Goal: Complete application form

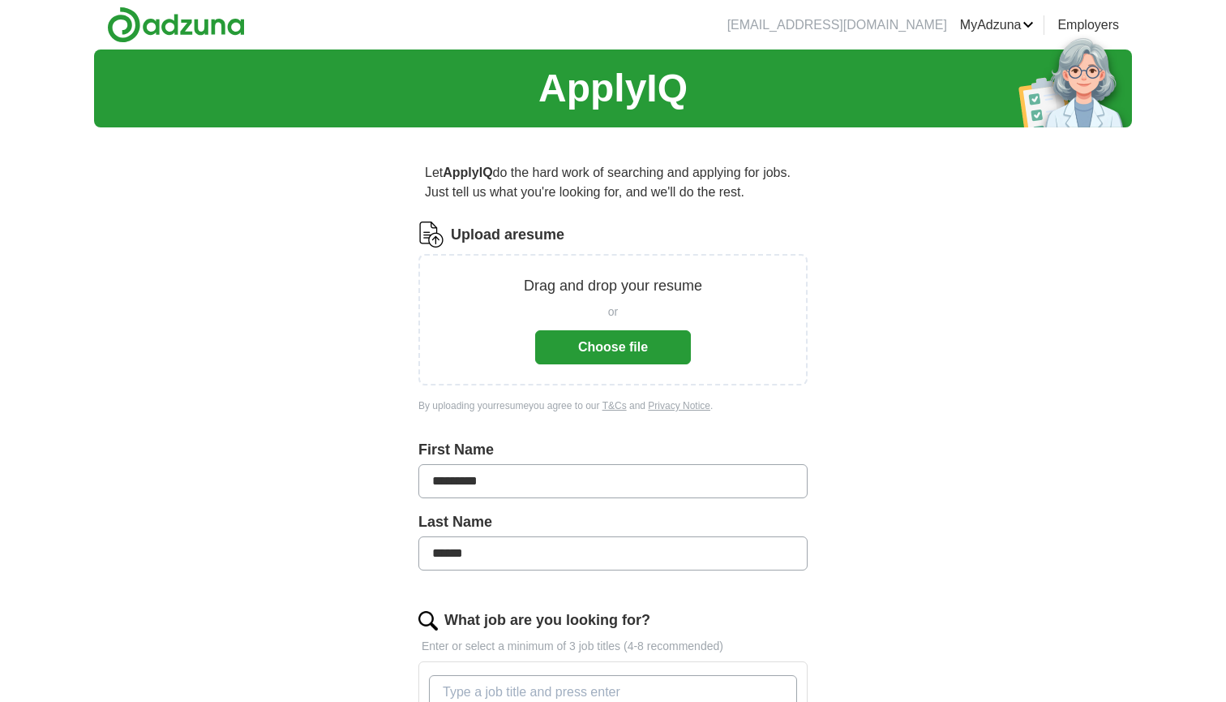
click at [615, 349] on button "Choose file" at bounding box center [613, 347] width 156 height 34
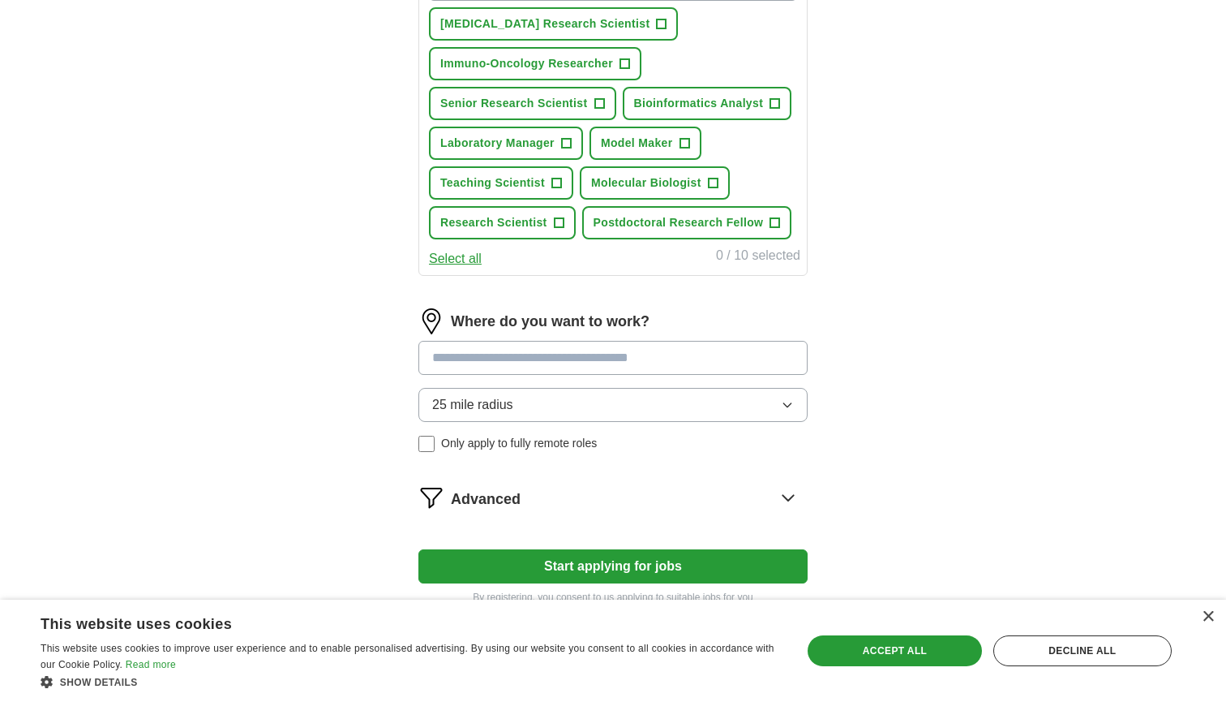
scroll to position [646, 0]
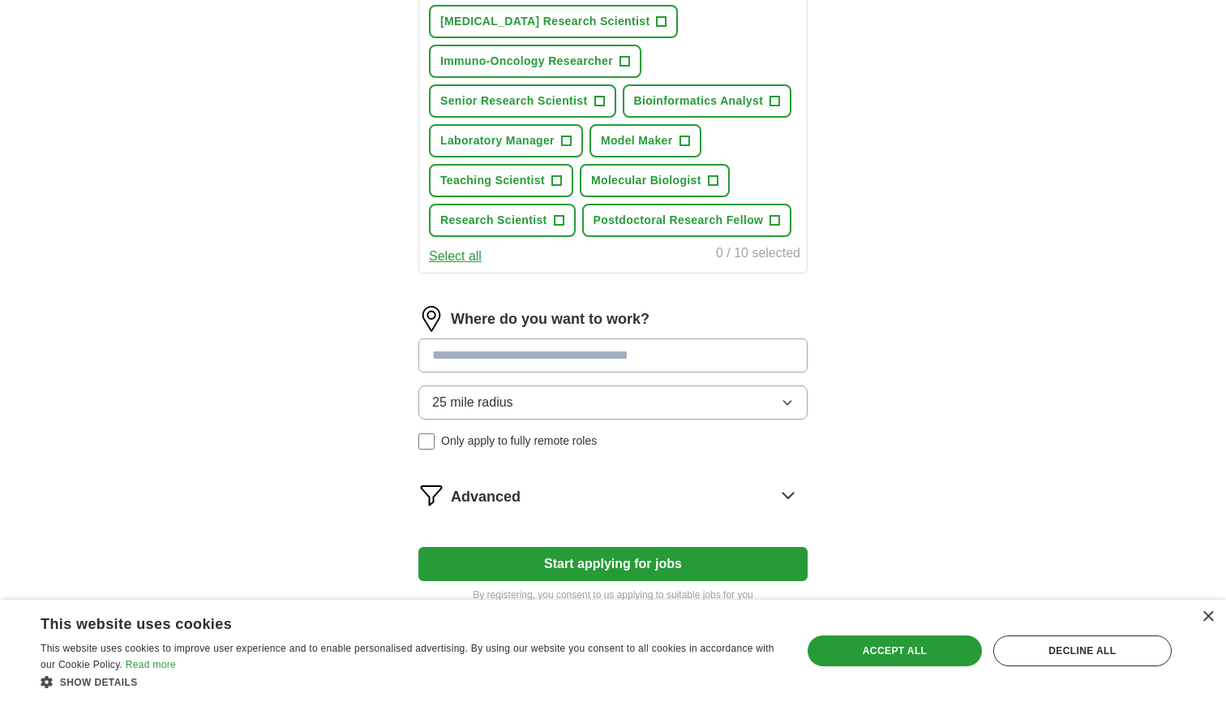
click at [719, 364] on input at bounding box center [613, 355] width 389 height 34
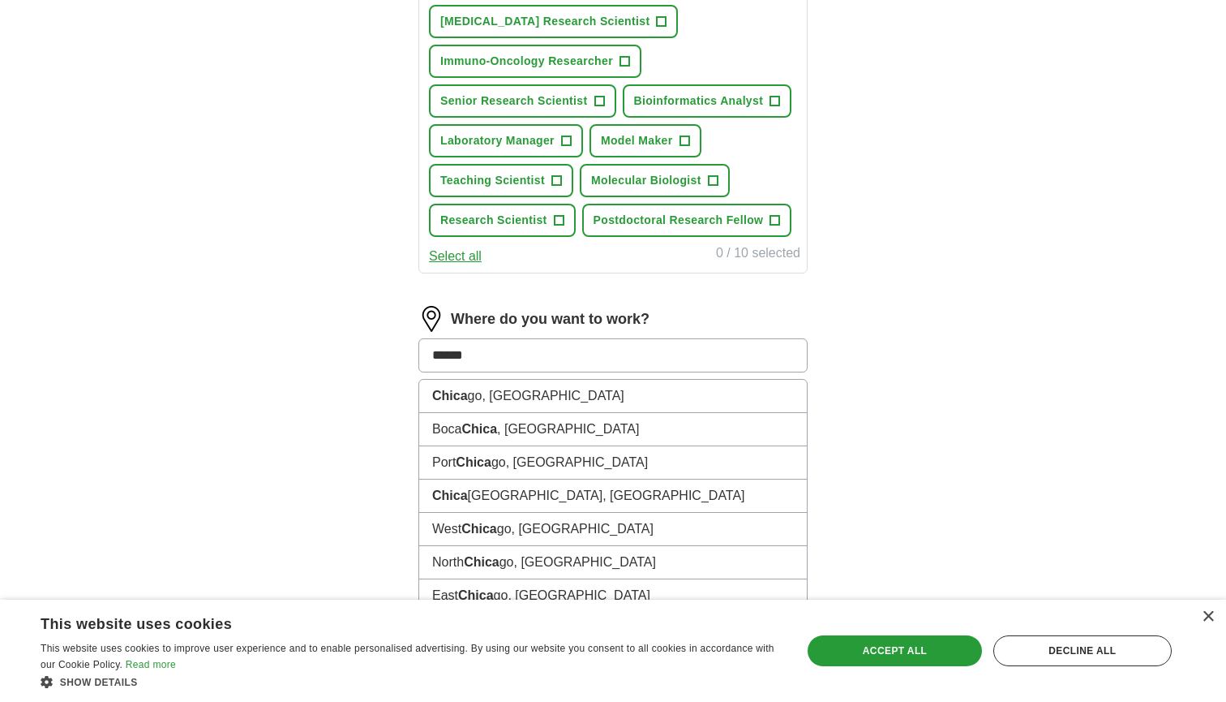
type input "*******"
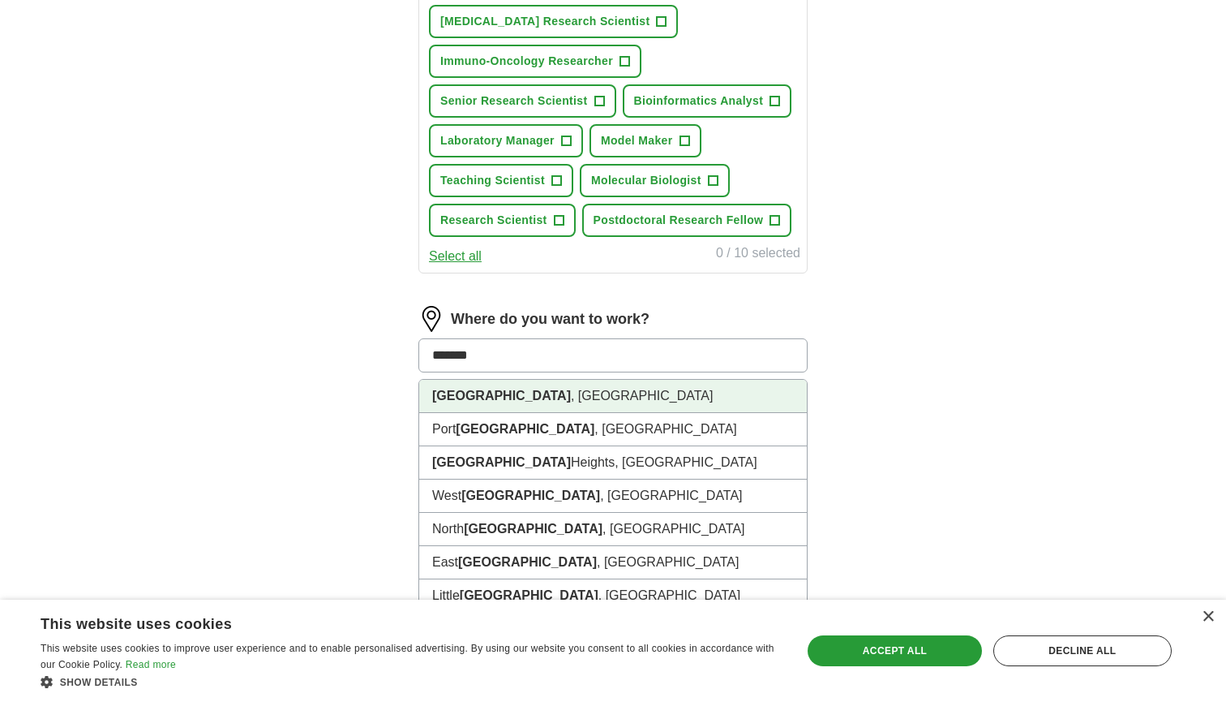
click at [681, 404] on li "Chicago , IL" at bounding box center [613, 396] width 388 height 33
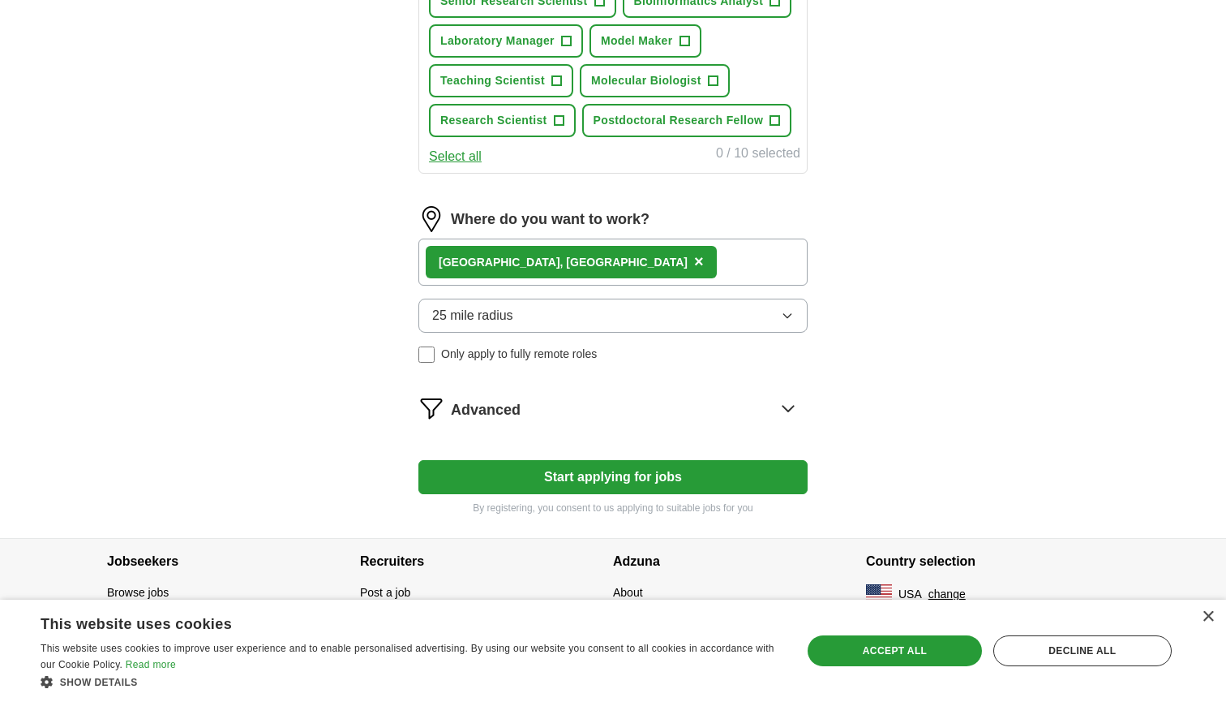
scroll to position [746, 0]
click at [665, 466] on button "Start applying for jobs" at bounding box center [613, 477] width 389 height 34
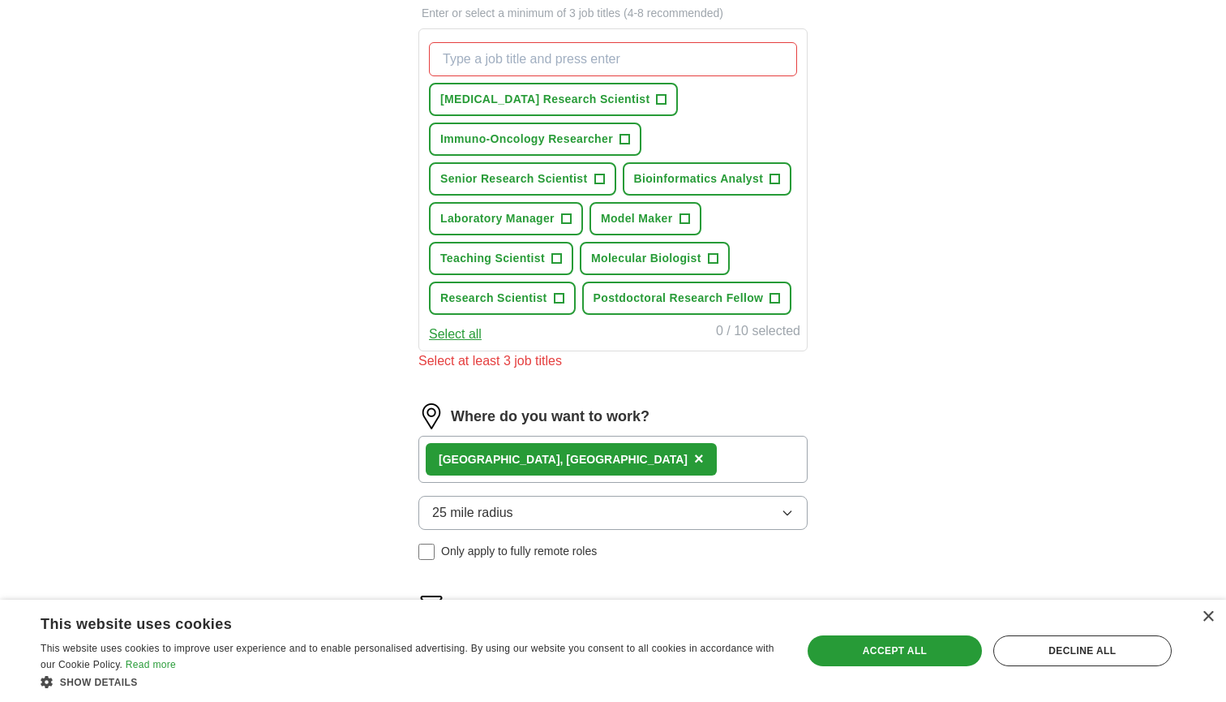
scroll to position [564, 0]
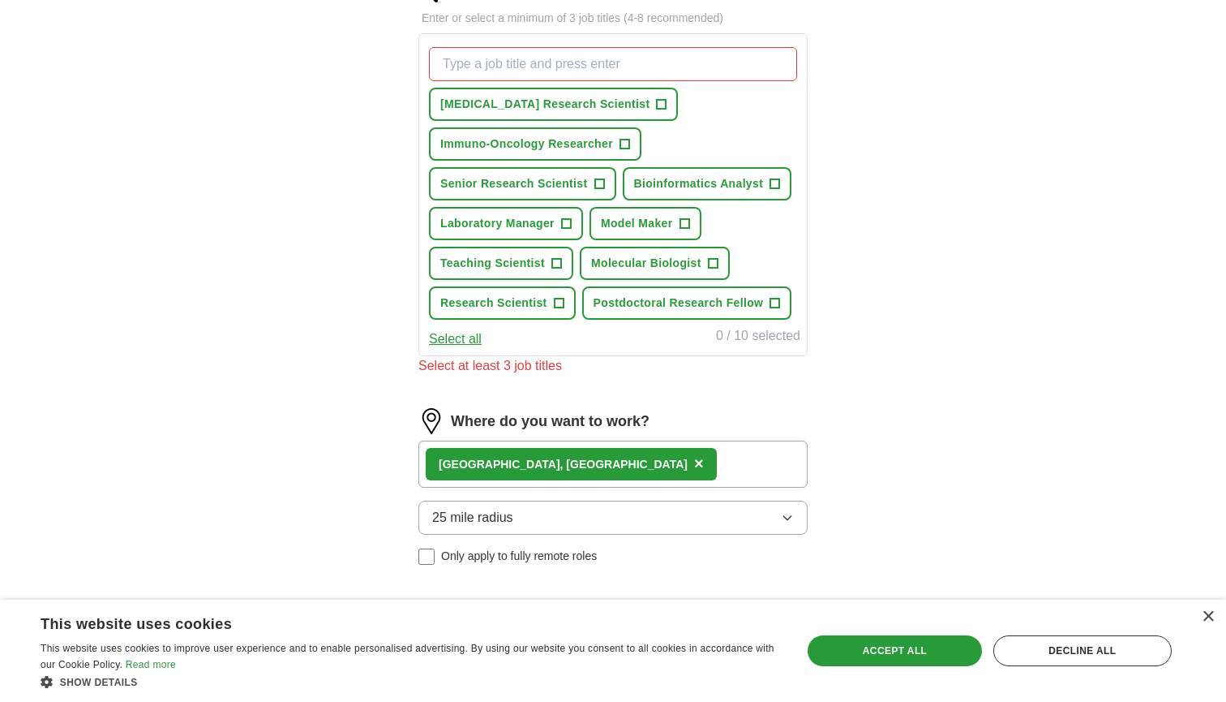
click at [657, 102] on span "+" at bounding box center [662, 104] width 10 height 13
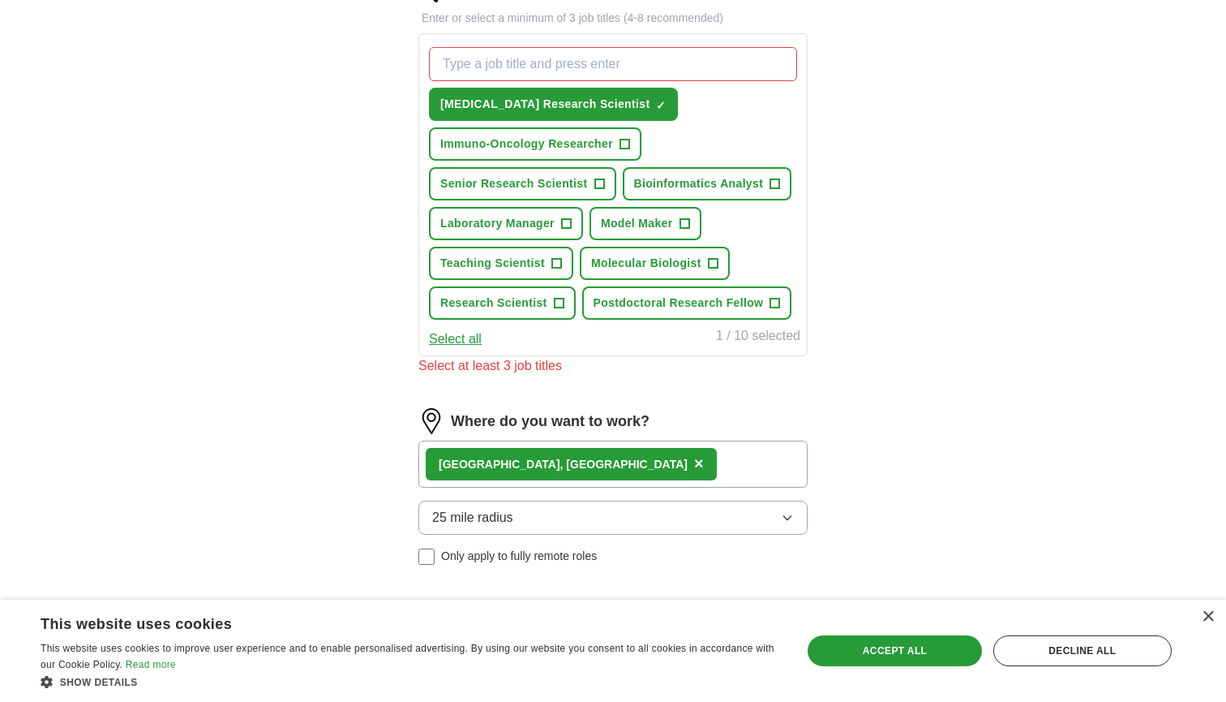
click at [625, 139] on span "+" at bounding box center [625, 144] width 10 height 13
click at [602, 184] on span "+" at bounding box center [600, 184] width 10 height 13
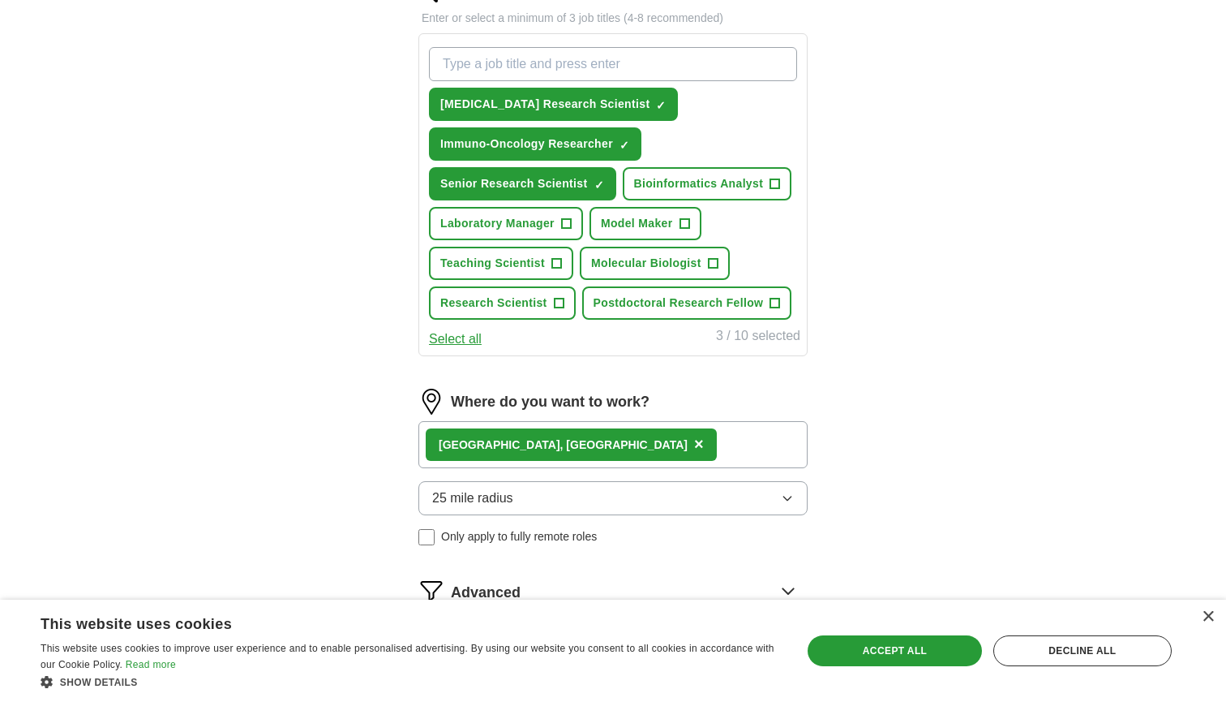
click at [771, 180] on span "+" at bounding box center [776, 184] width 10 height 13
click at [571, 221] on span "+" at bounding box center [566, 223] width 10 height 13
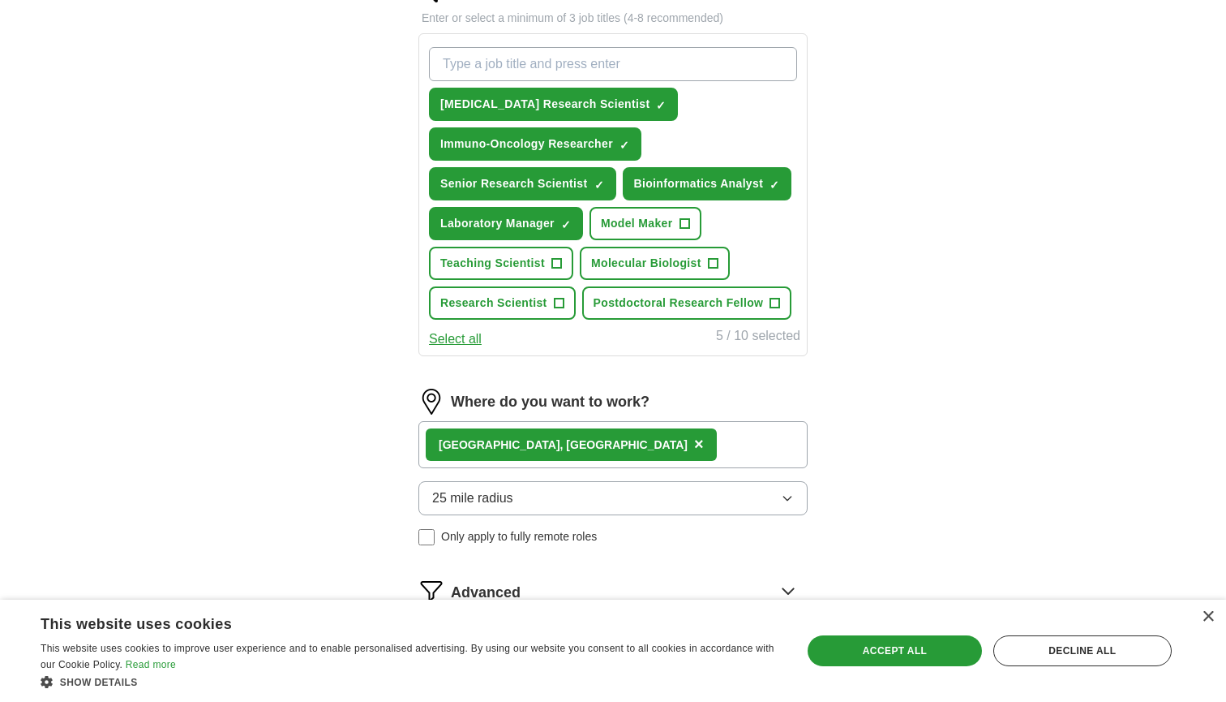
click at [683, 225] on span "+" at bounding box center [685, 223] width 10 height 13
click at [552, 261] on span "+" at bounding box center [557, 263] width 10 height 13
click at [710, 258] on span "+" at bounding box center [713, 263] width 10 height 13
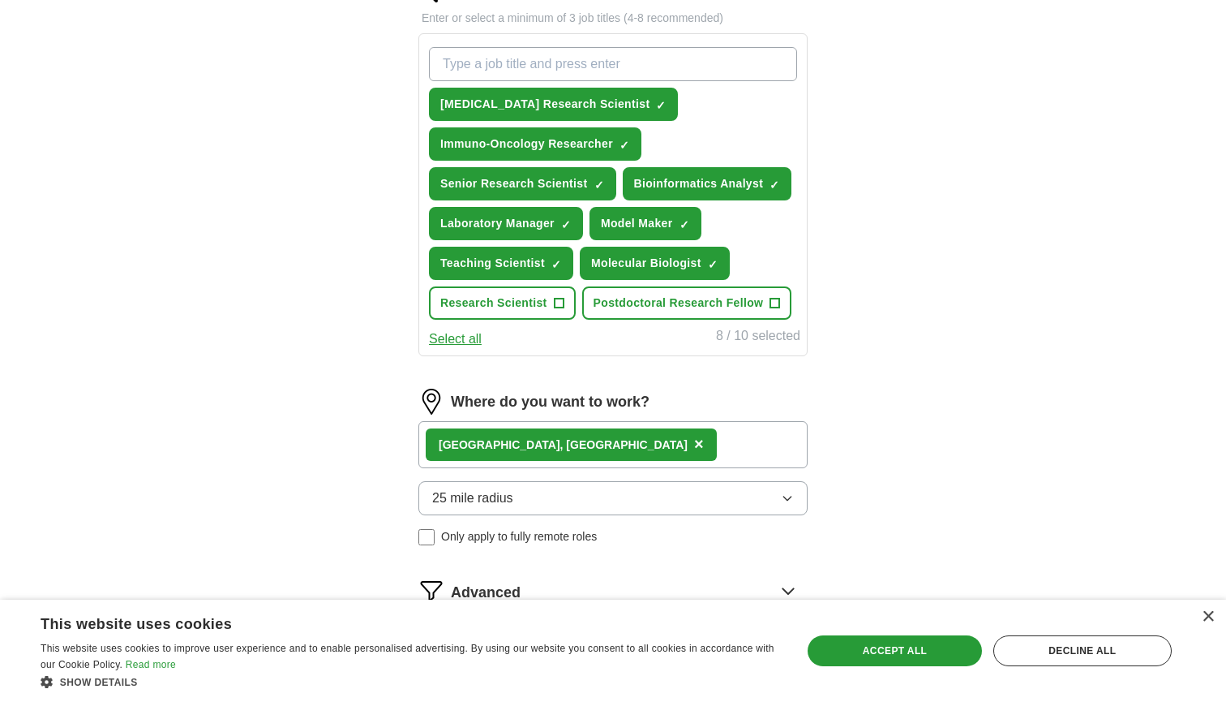
click at [556, 303] on span "+" at bounding box center [559, 303] width 10 height 13
click at [771, 297] on span "+" at bounding box center [776, 303] width 10 height 13
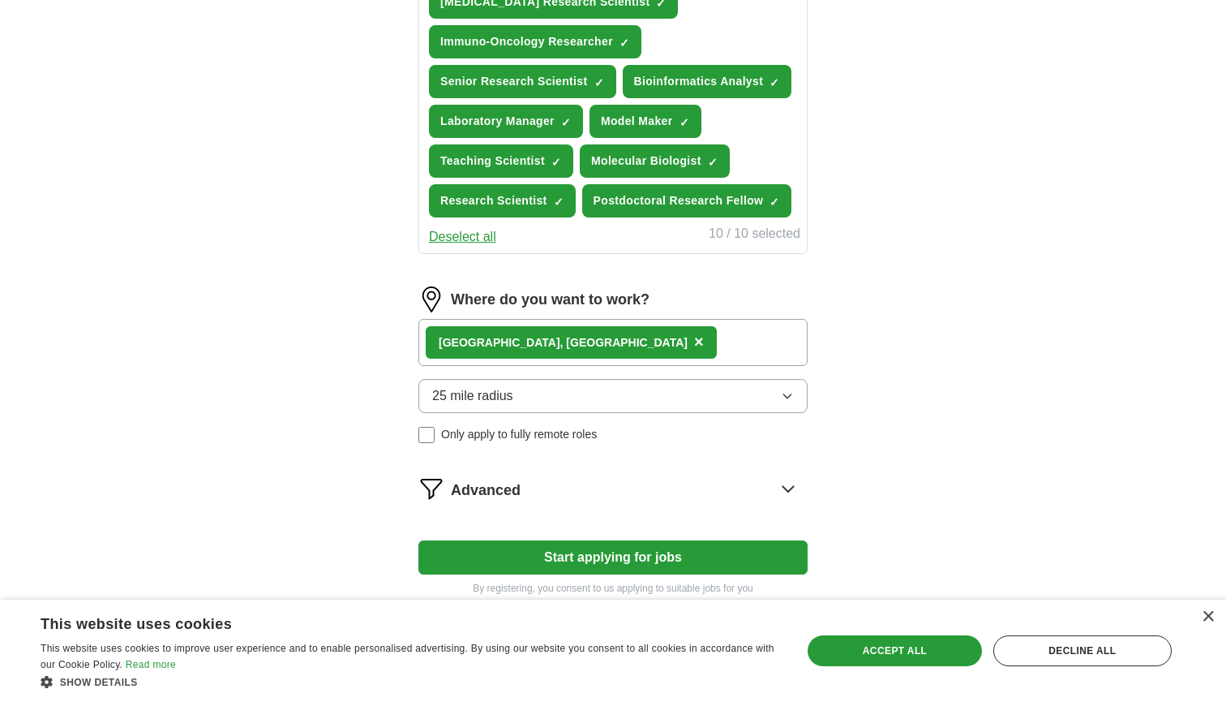
scroll to position [721, 0]
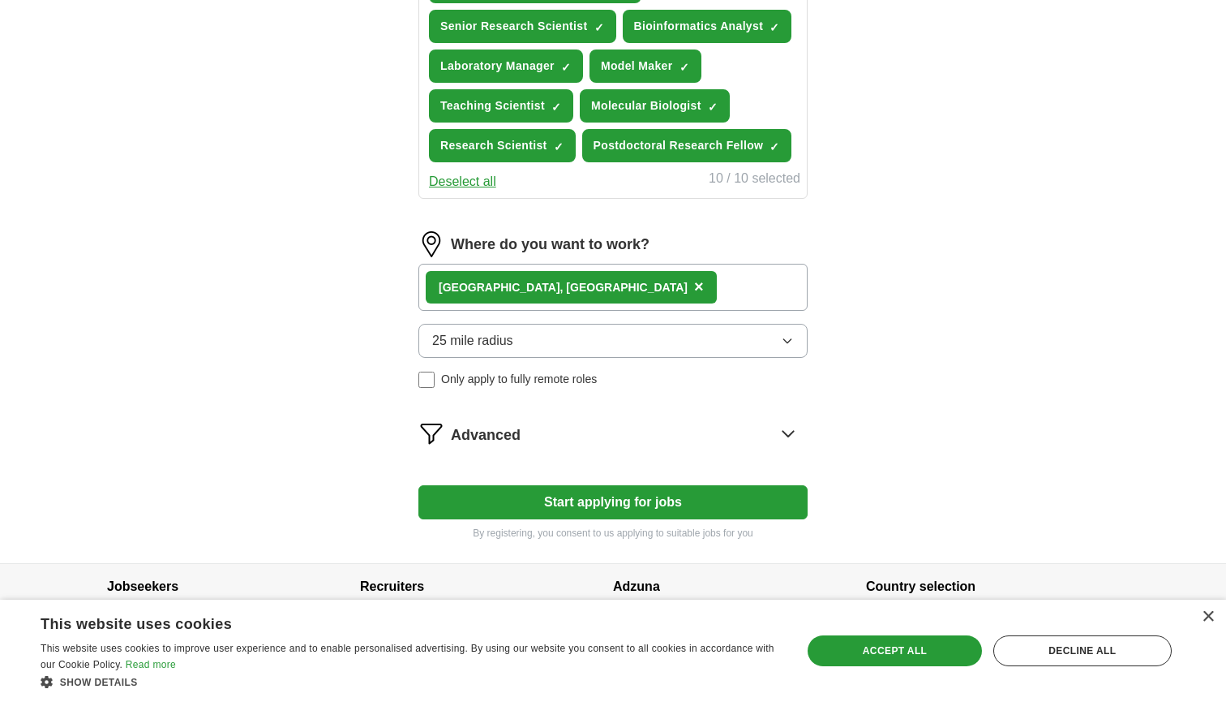
click at [663, 491] on button "Start applying for jobs" at bounding box center [613, 502] width 389 height 34
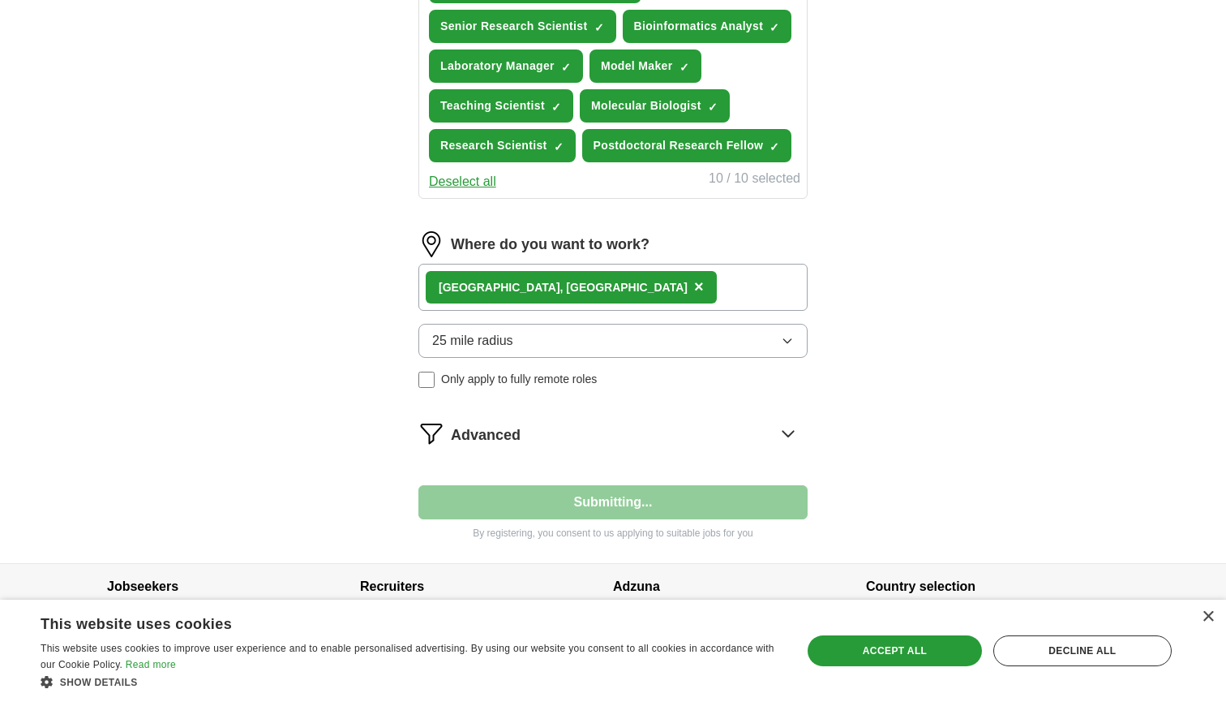
select select "**"
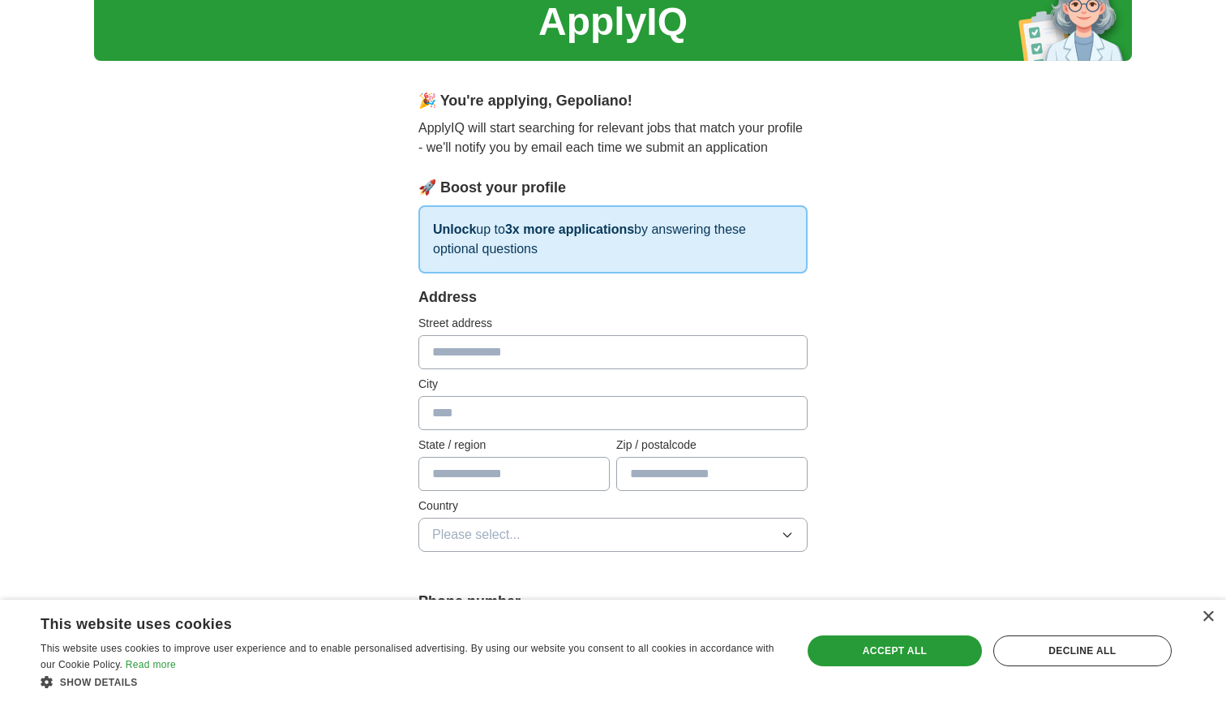
scroll to position [72, 0]
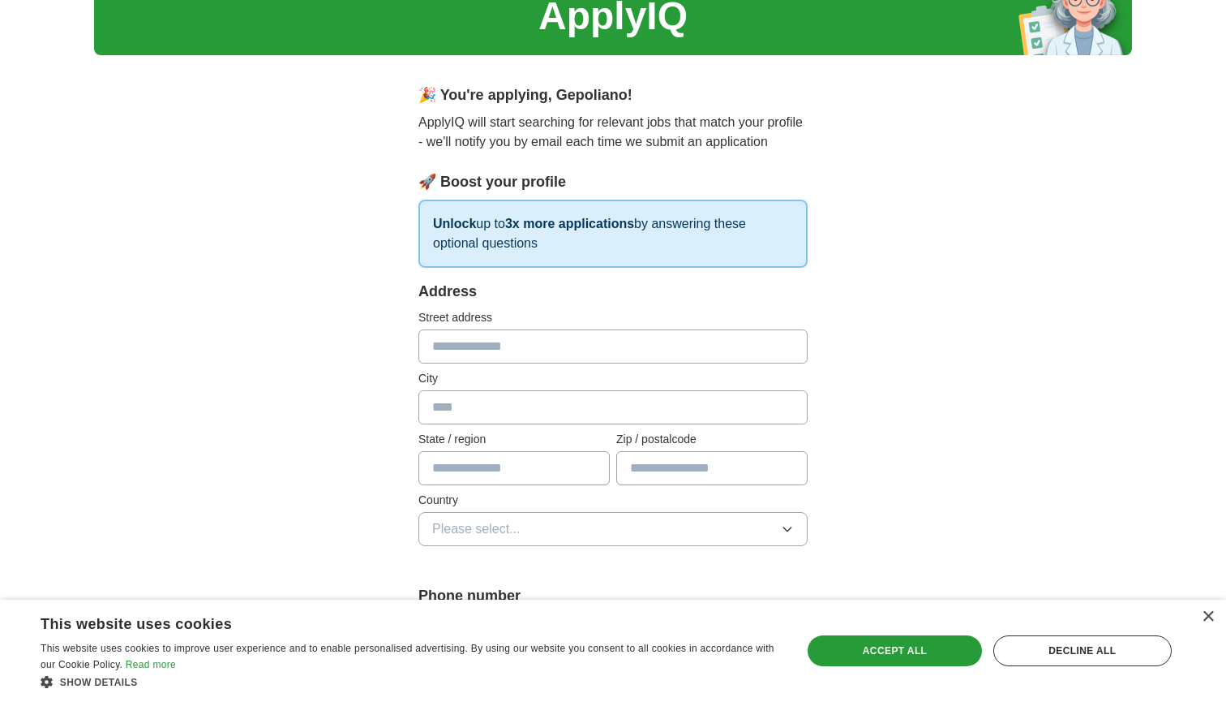
click at [539, 367] on div "Address Street address City State / region Zip / postalcode Country Please sele…" at bounding box center [613, 423] width 389 height 285
type input "**********"
type input "*******"
type input "**"
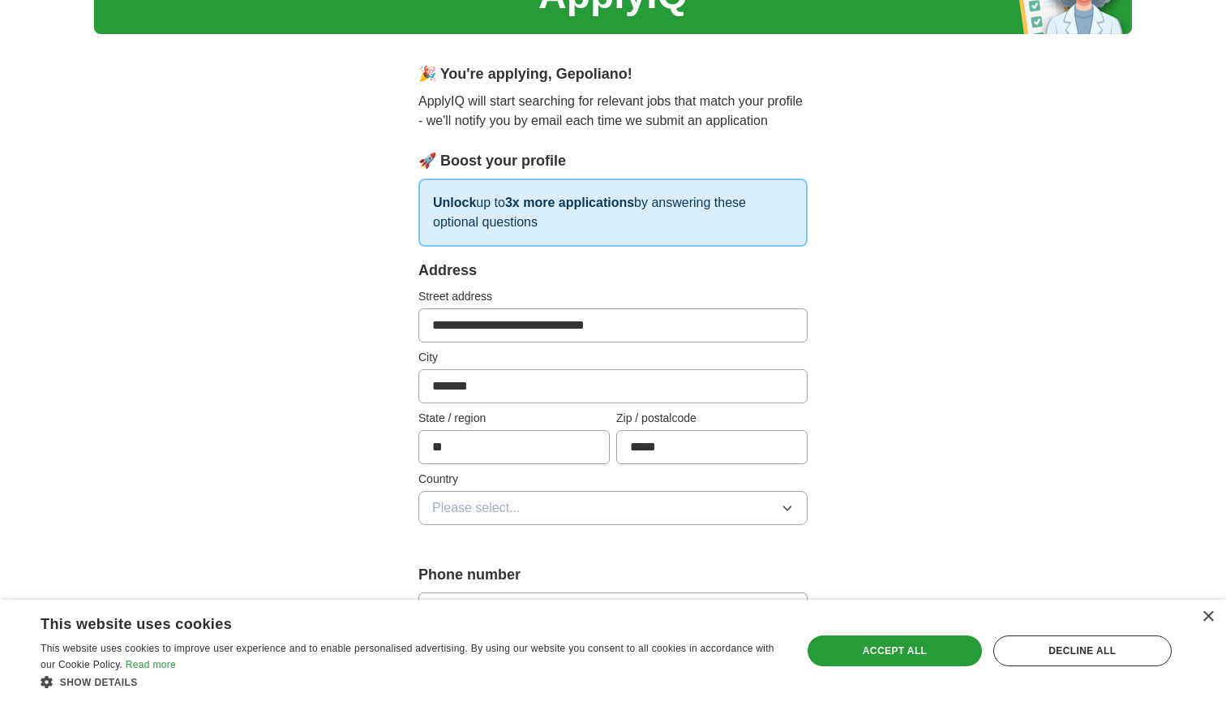
type input "*****"
click at [629, 496] on button "Please select..." at bounding box center [613, 508] width 389 height 34
click at [612, 568] on li "United States" at bounding box center [613, 578] width 388 height 33
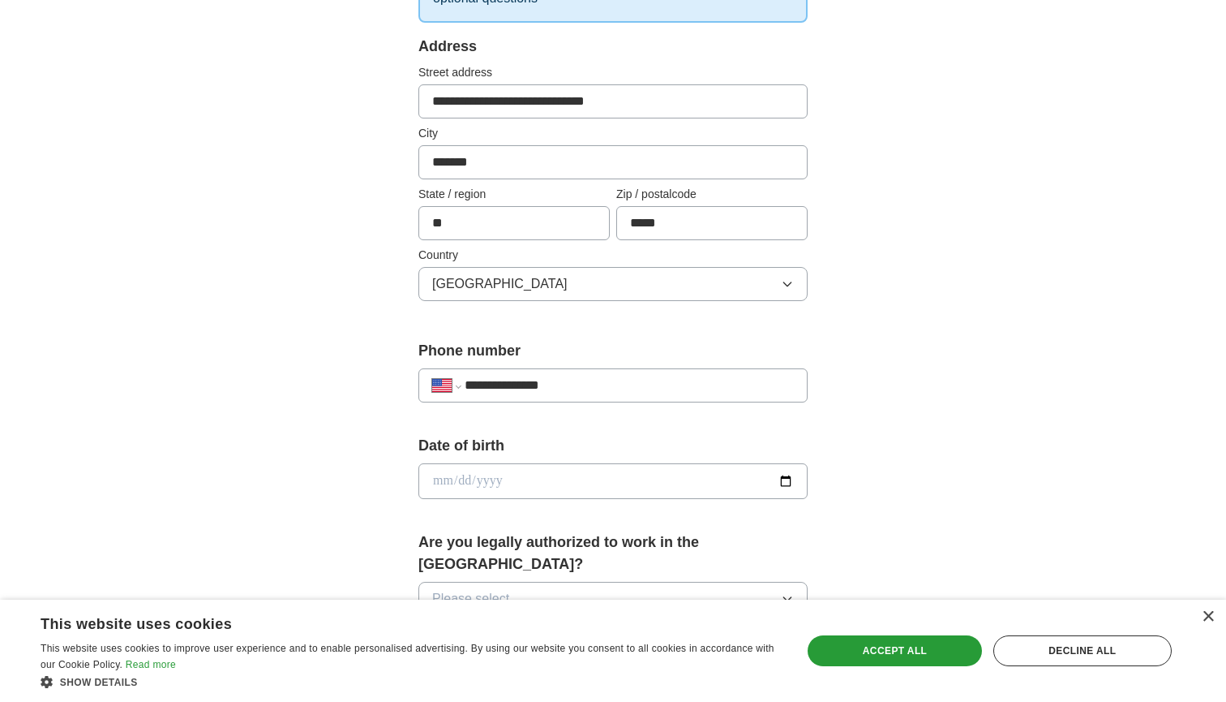
scroll to position [377, 0]
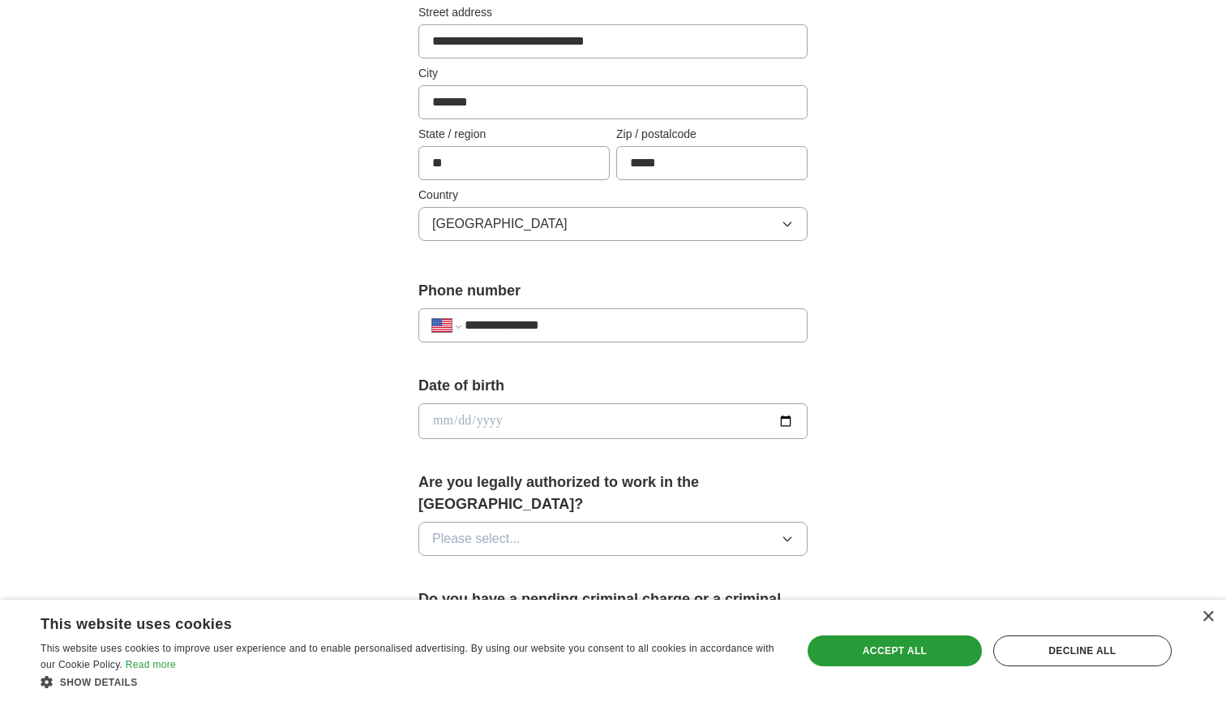
type input "**********"
click at [443, 425] on input "date" at bounding box center [613, 421] width 389 height 36
click at [460, 427] on input "date" at bounding box center [613, 421] width 389 height 36
click at [478, 419] on input "date" at bounding box center [613, 421] width 389 height 36
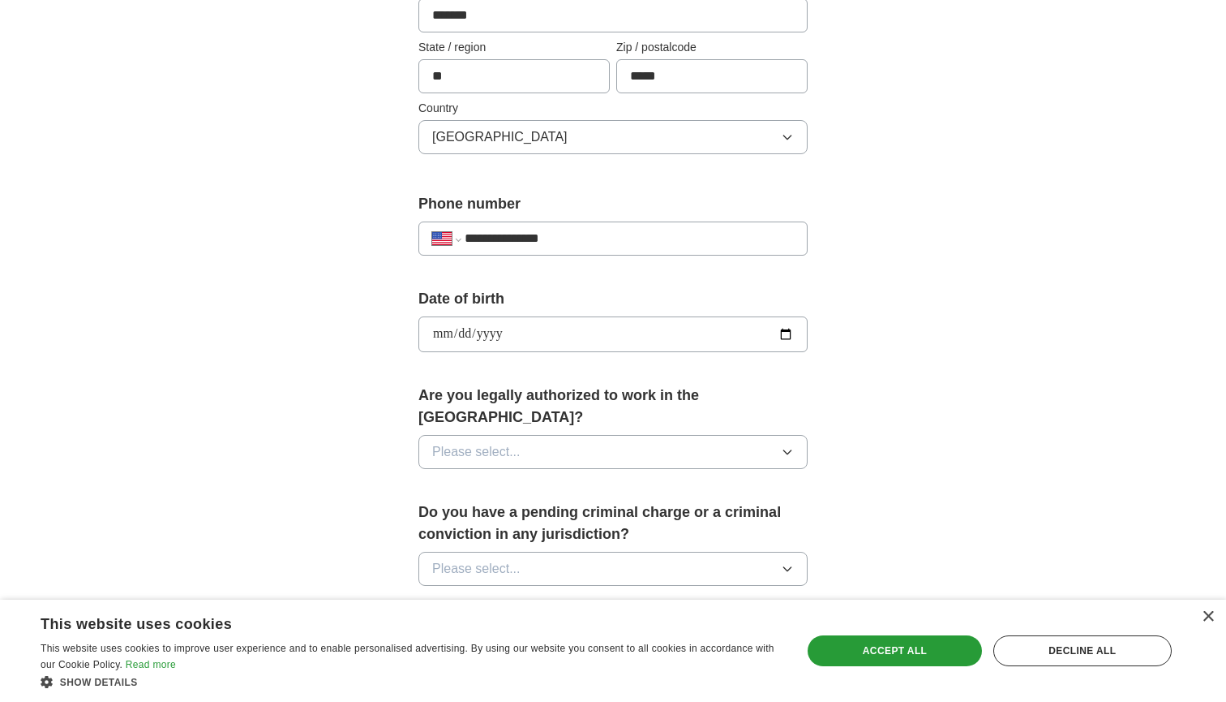
scroll to position [484, 0]
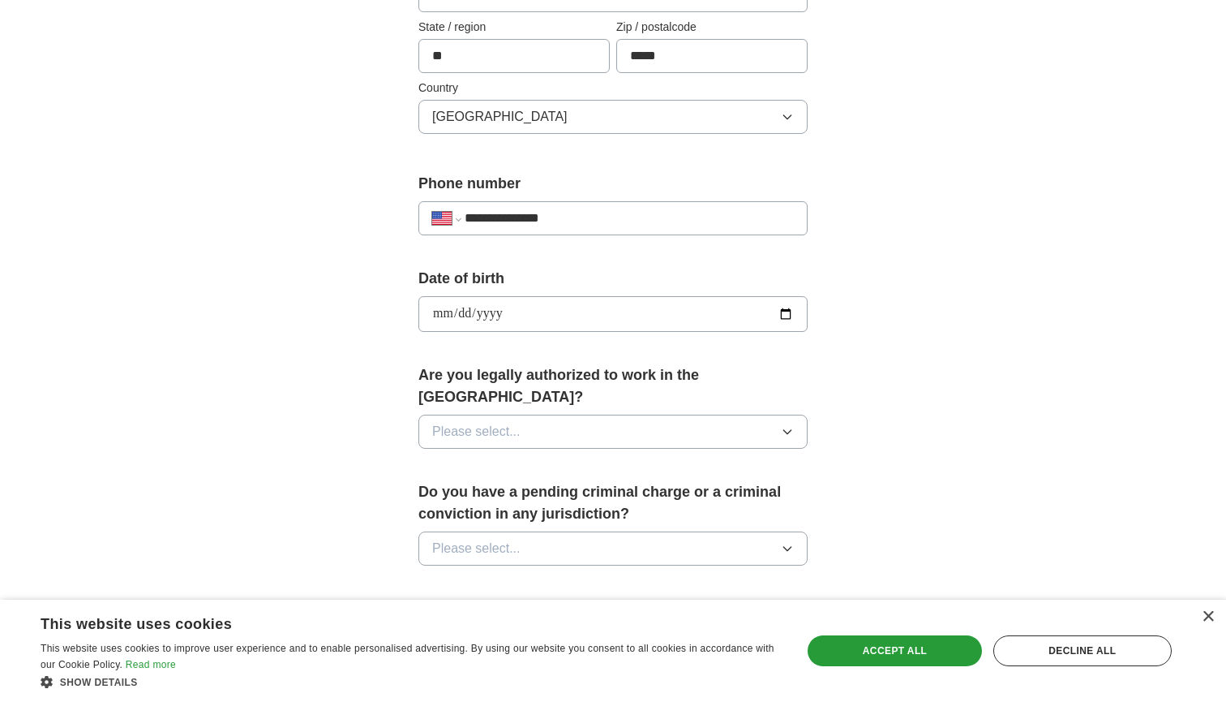
type input "**********"
click at [461, 422] on span "Please select..." at bounding box center [476, 431] width 88 height 19
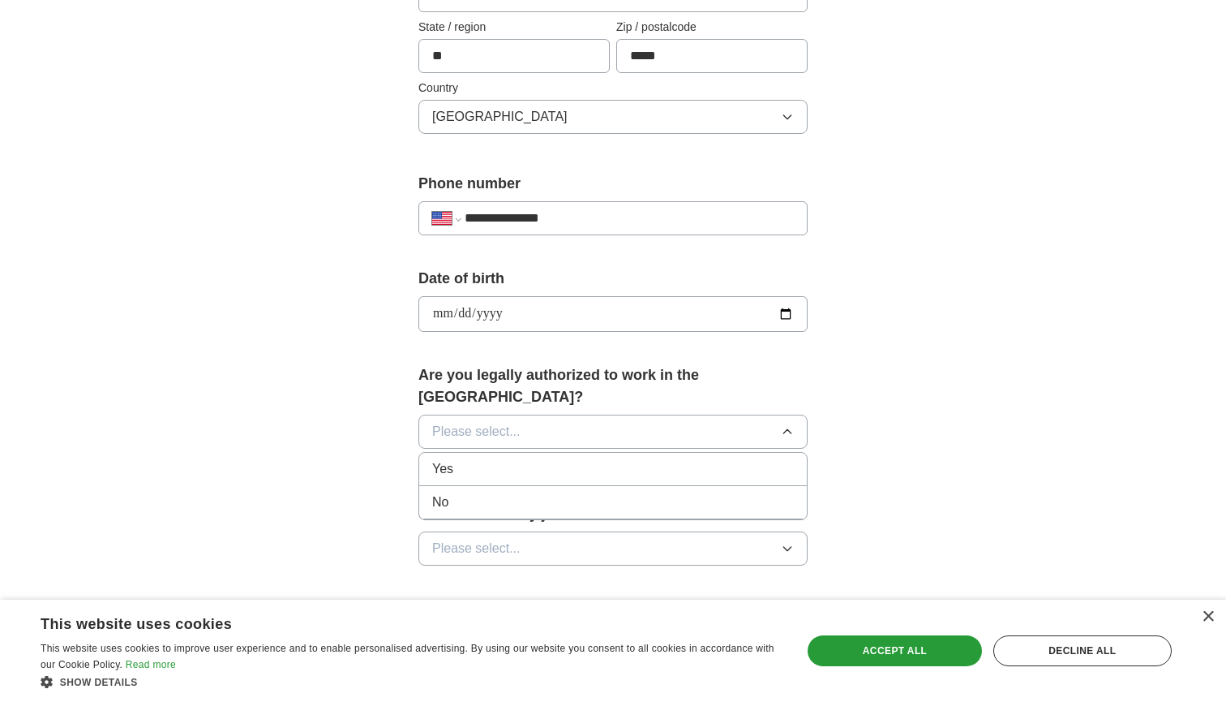
click at [450, 492] on div "No" at bounding box center [613, 501] width 362 height 19
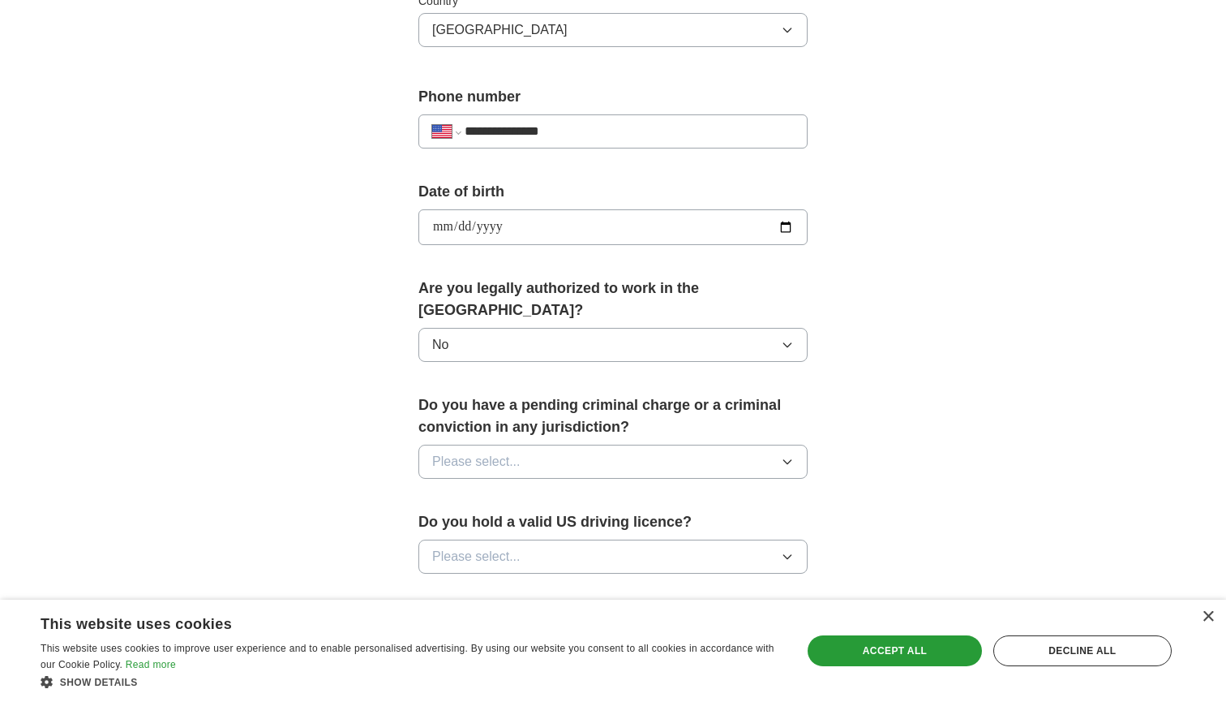
scroll to position [574, 0]
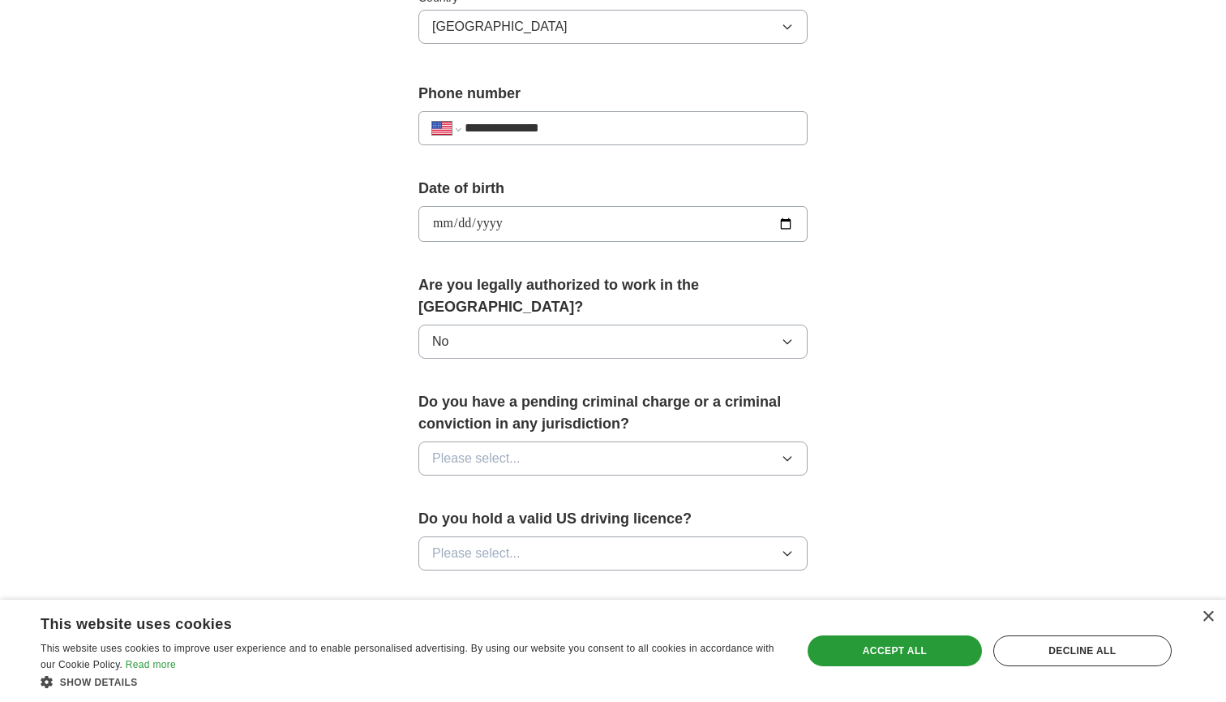
click at [450, 449] on button "Please select..." at bounding box center [613, 458] width 389 height 34
click at [453, 513] on li "No" at bounding box center [613, 529] width 388 height 33
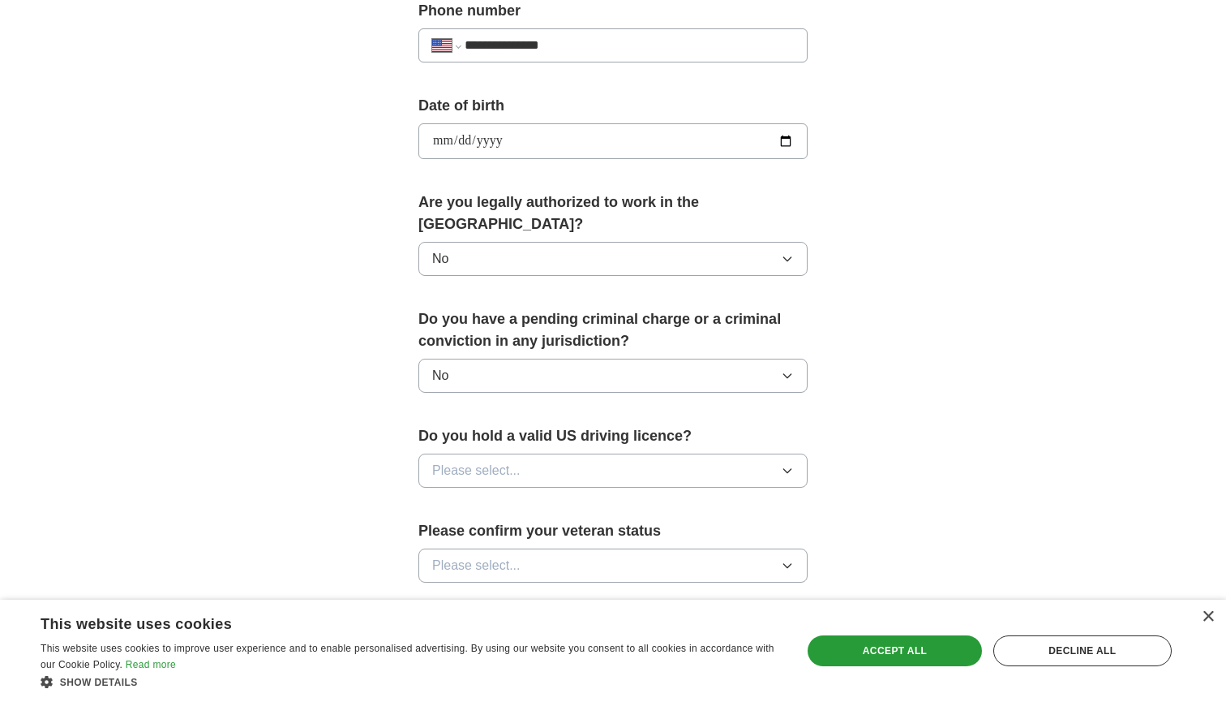
scroll to position [667, 0]
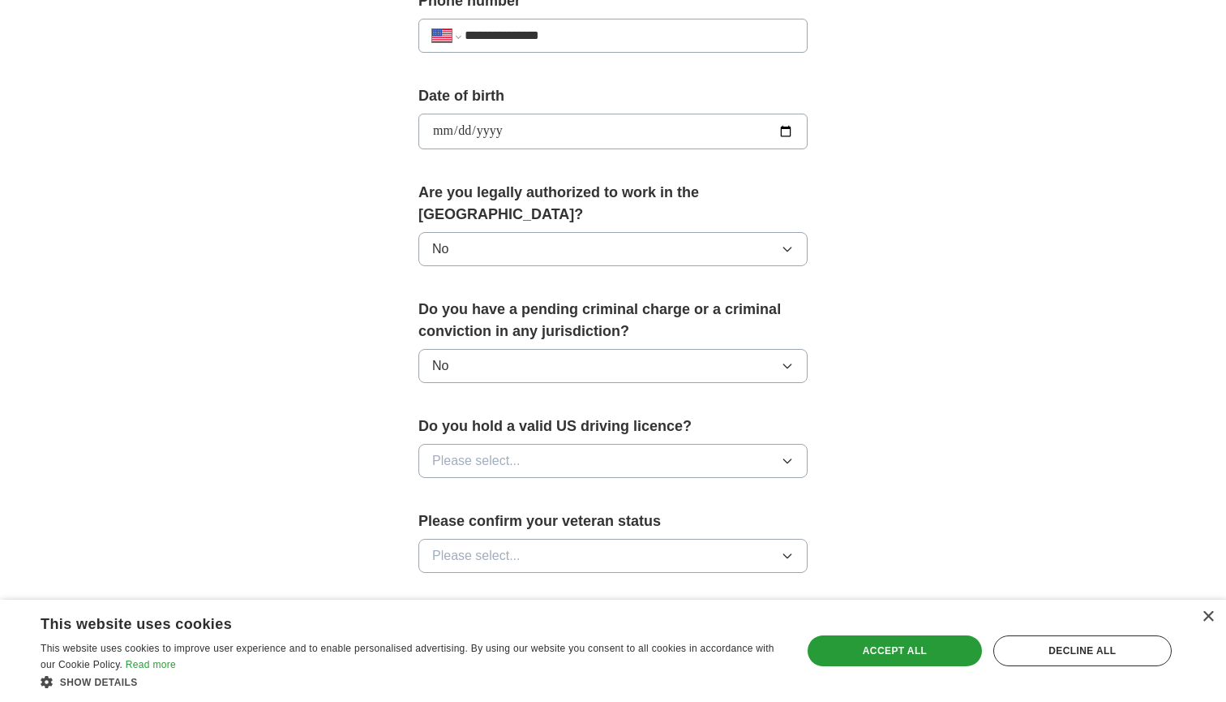
click at [456, 451] on span "Please select..." at bounding box center [476, 460] width 88 height 19
click at [456, 488] on div "Yes" at bounding box center [613, 497] width 362 height 19
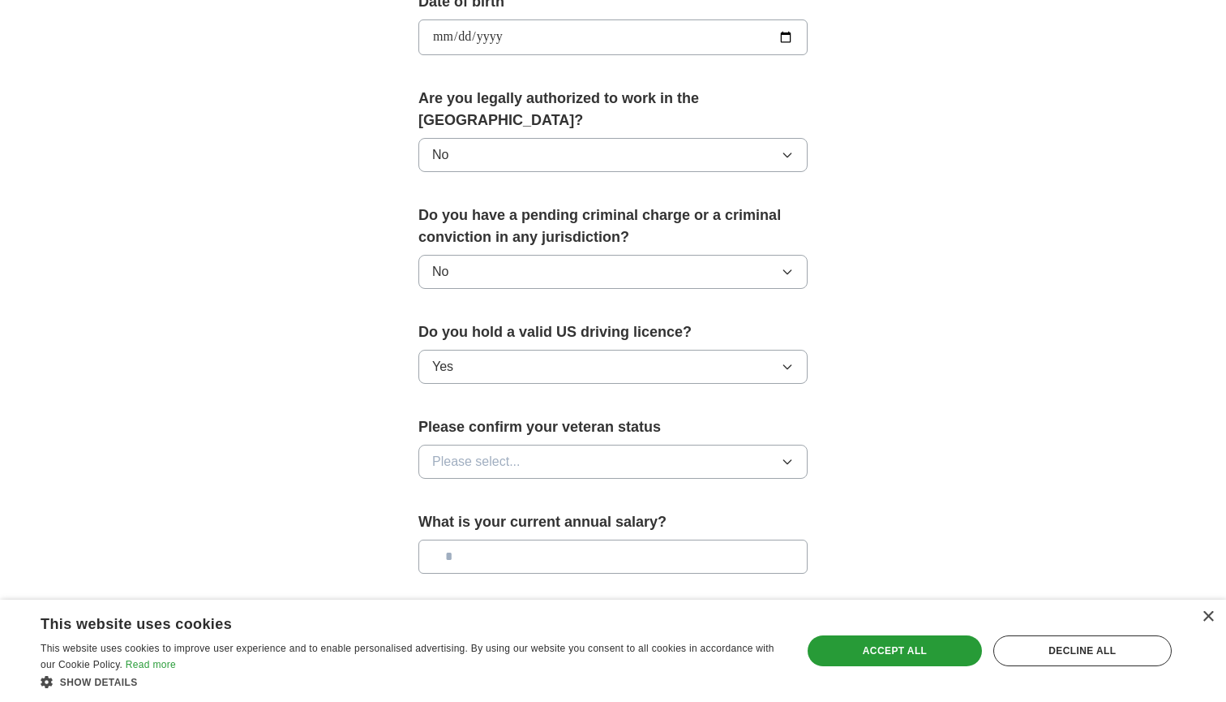
scroll to position [773, 0]
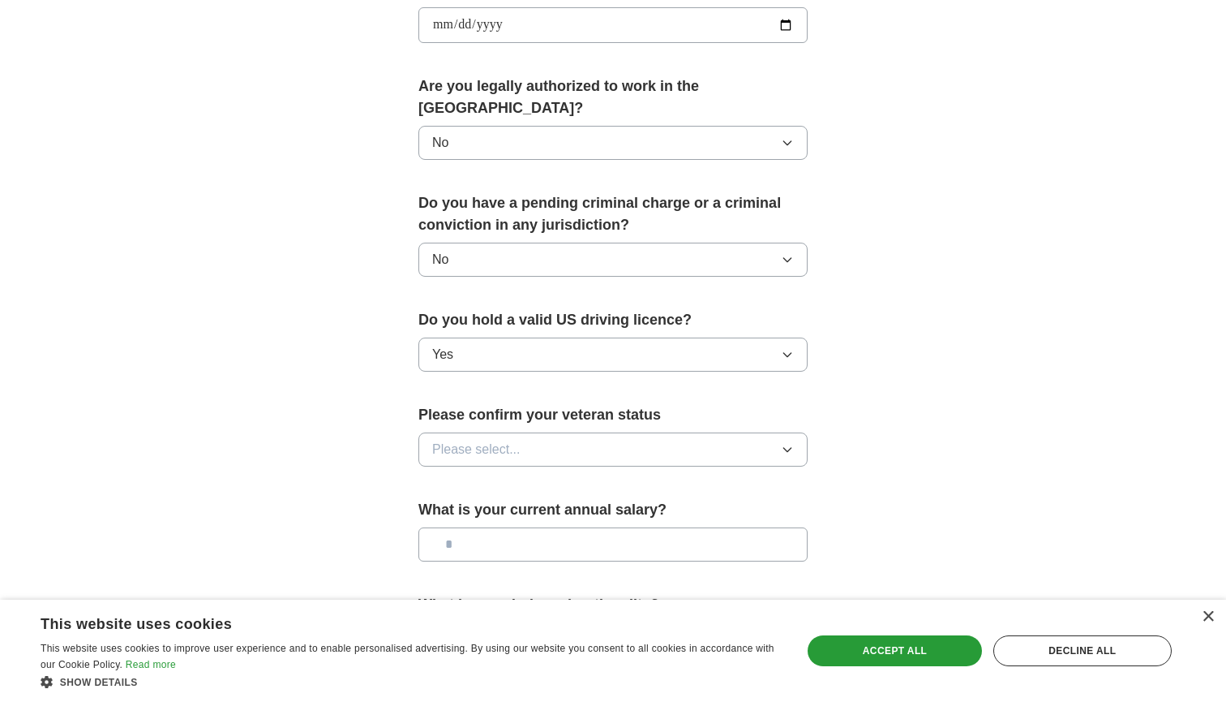
click at [456, 439] on button "Please select..." at bounding box center [613, 449] width 389 height 34
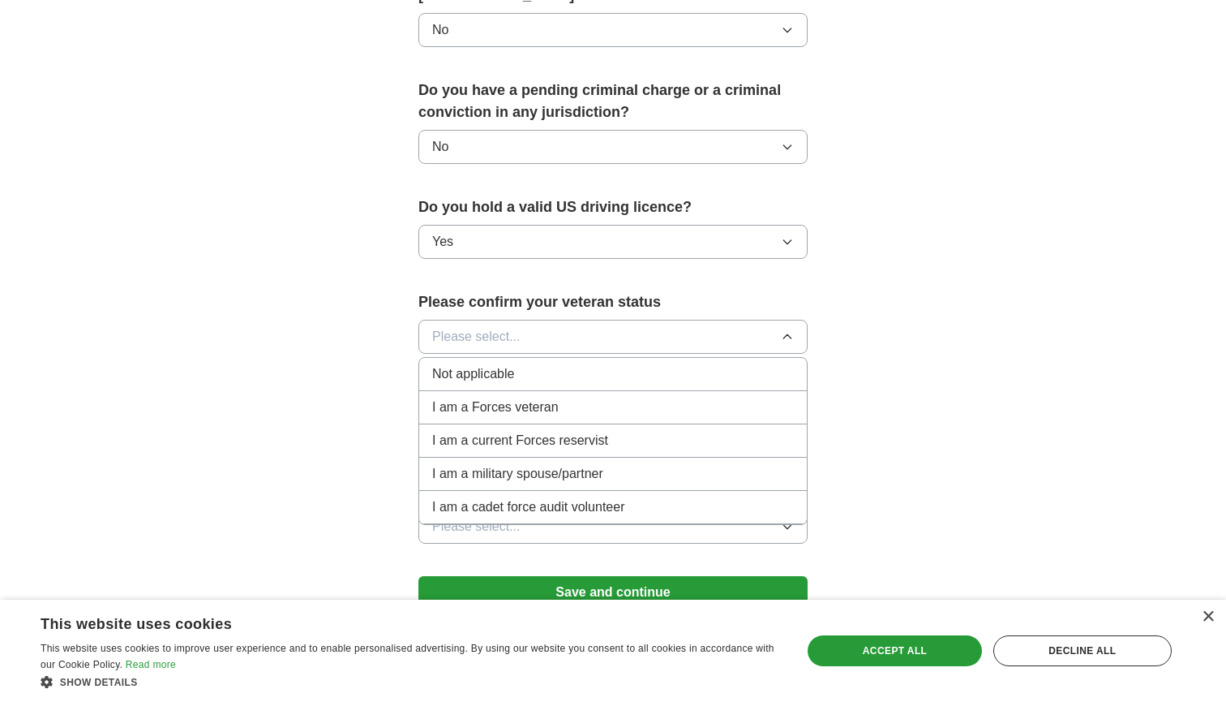
scroll to position [889, 0]
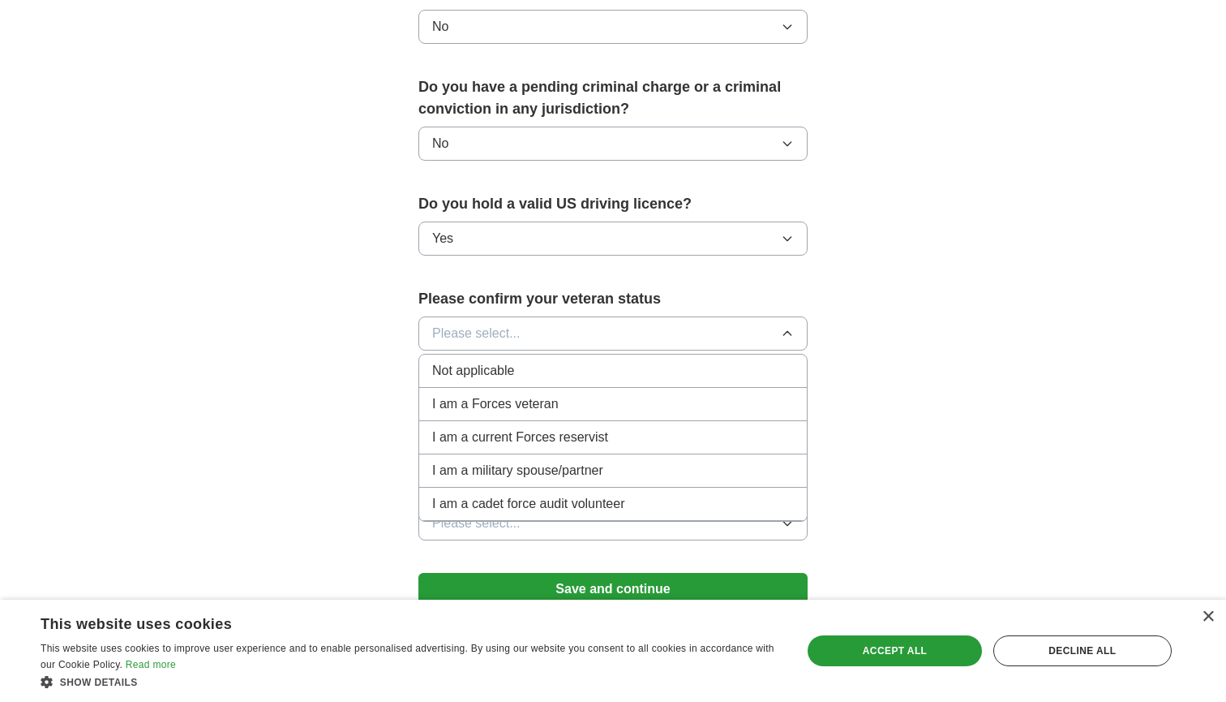
click at [456, 361] on span "Not applicable" at bounding box center [473, 370] width 82 height 19
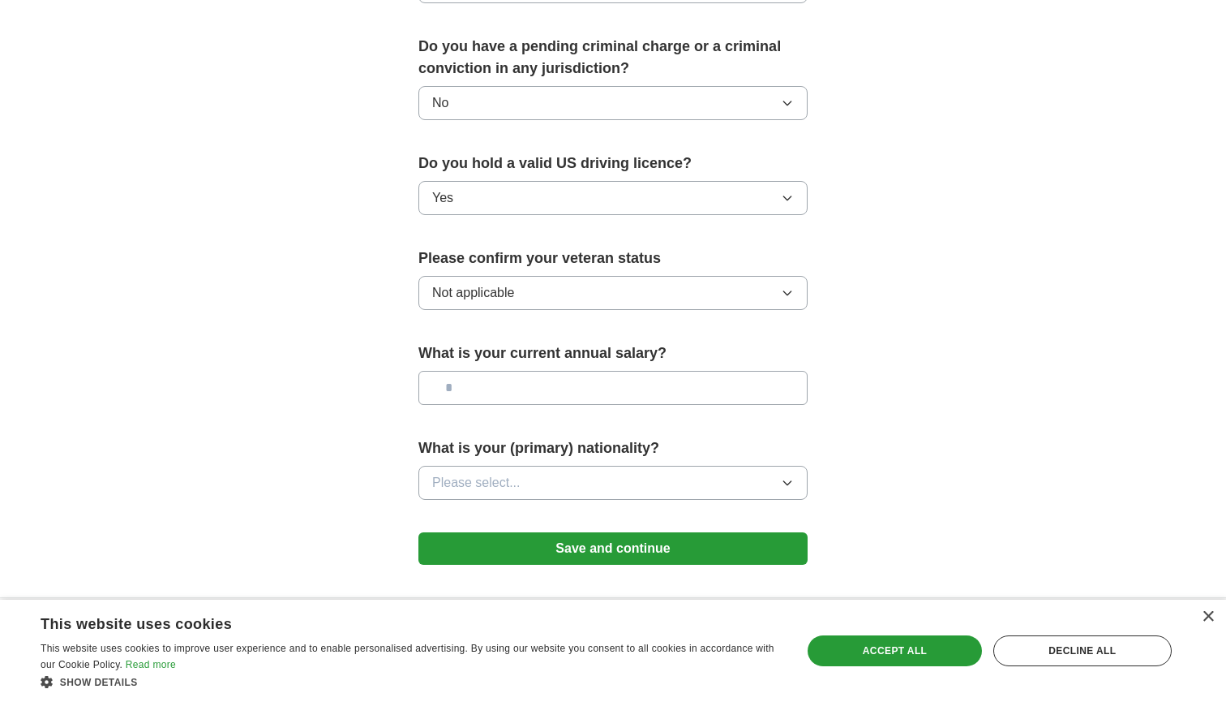
scroll to position [935, 0]
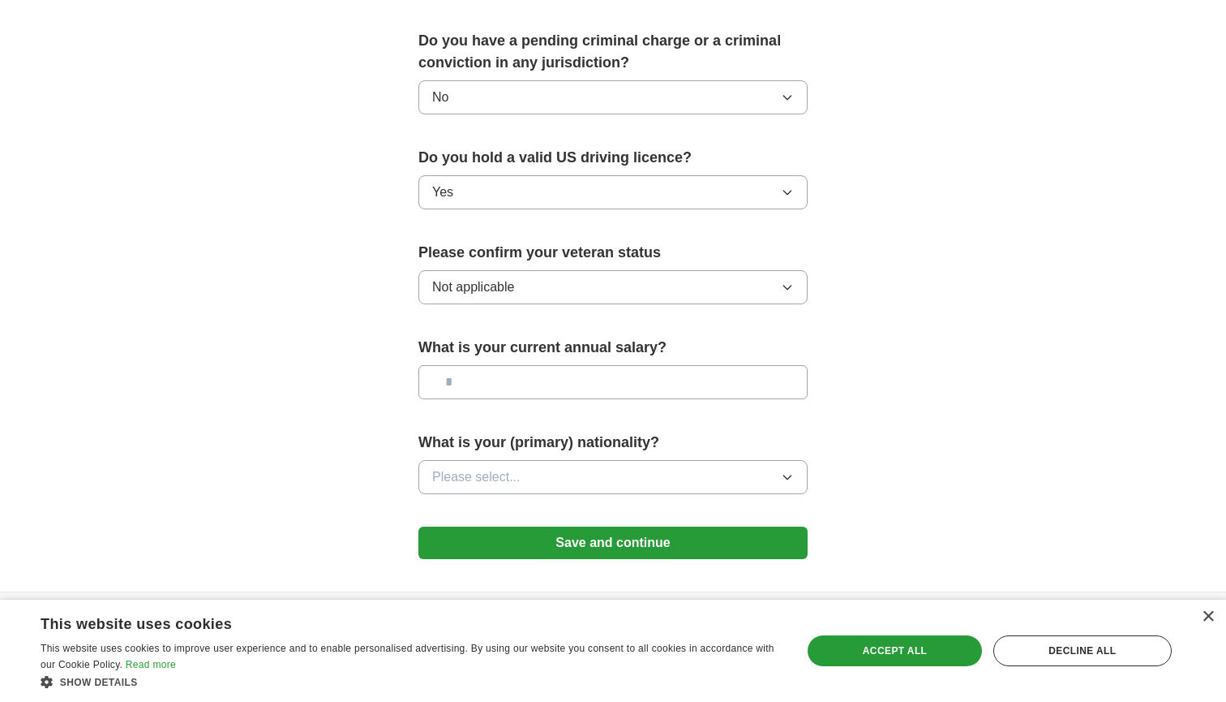
click at [458, 365] on input "text" at bounding box center [613, 382] width 389 height 34
type input "*******"
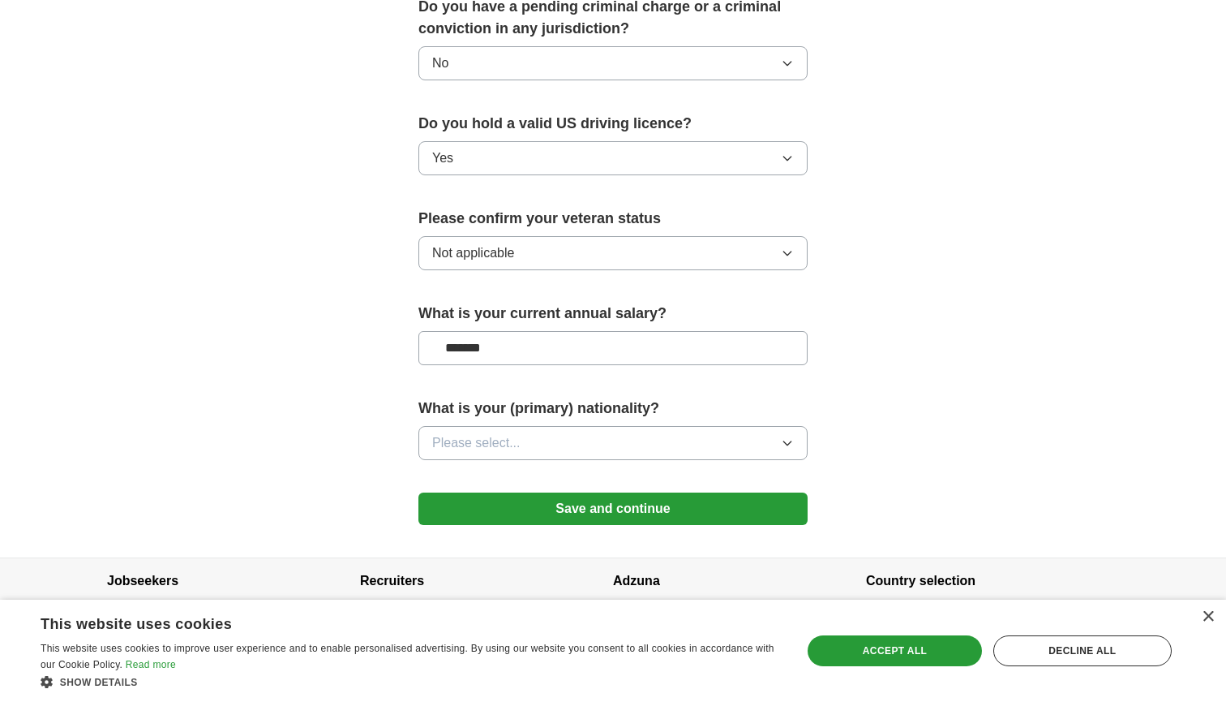
scroll to position [968, 0]
click at [479, 427] on button "Please select..." at bounding box center [613, 444] width 389 height 34
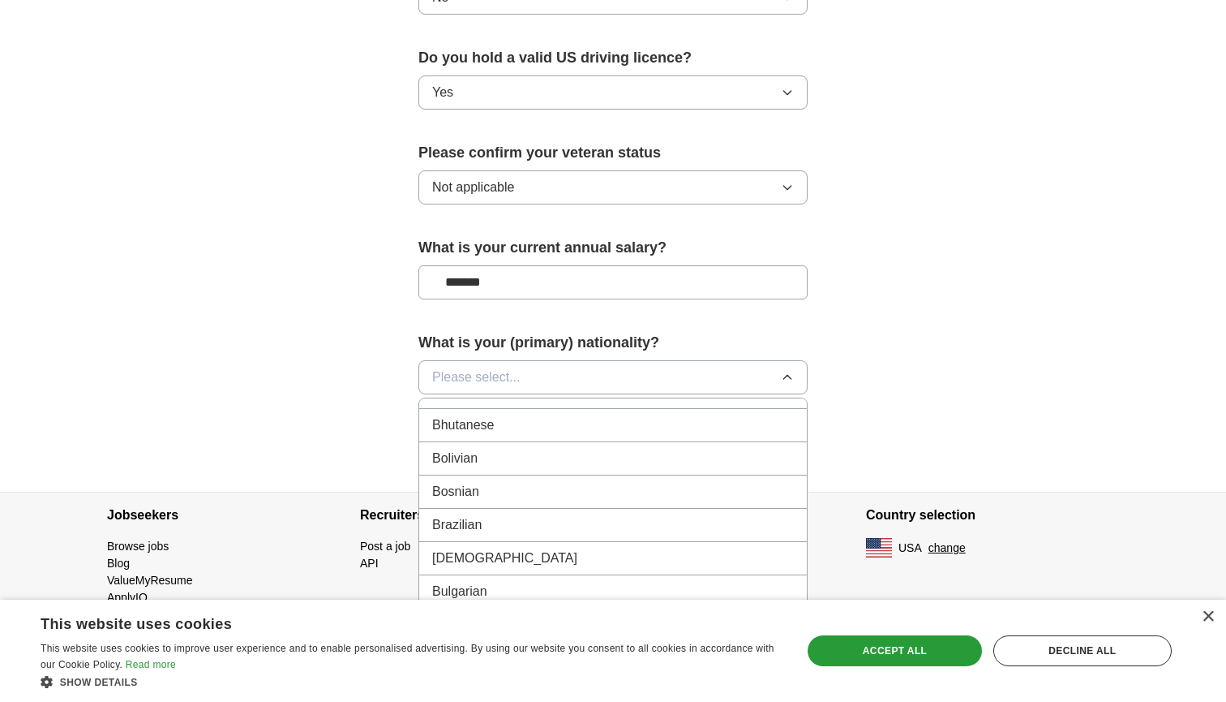
scroll to position [777, 0]
click at [475, 486] on li "Brazilian" at bounding box center [613, 502] width 388 height 33
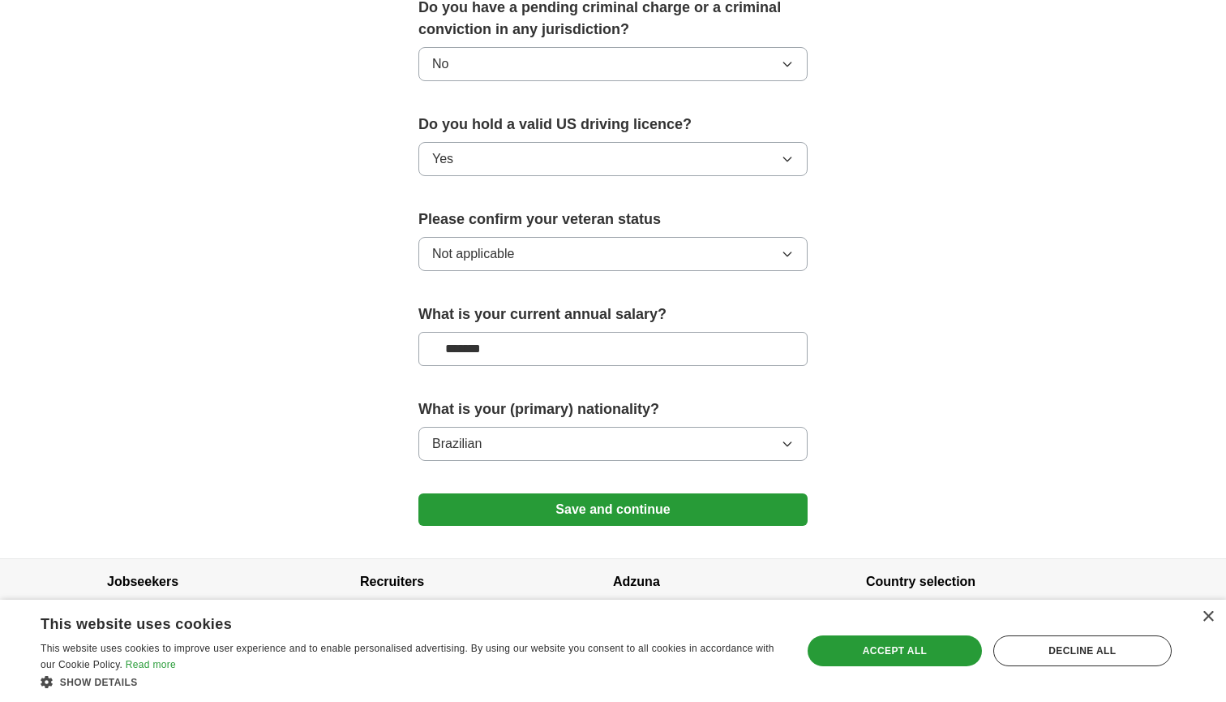
click at [494, 493] on button "Save and continue" at bounding box center [613, 509] width 389 height 32
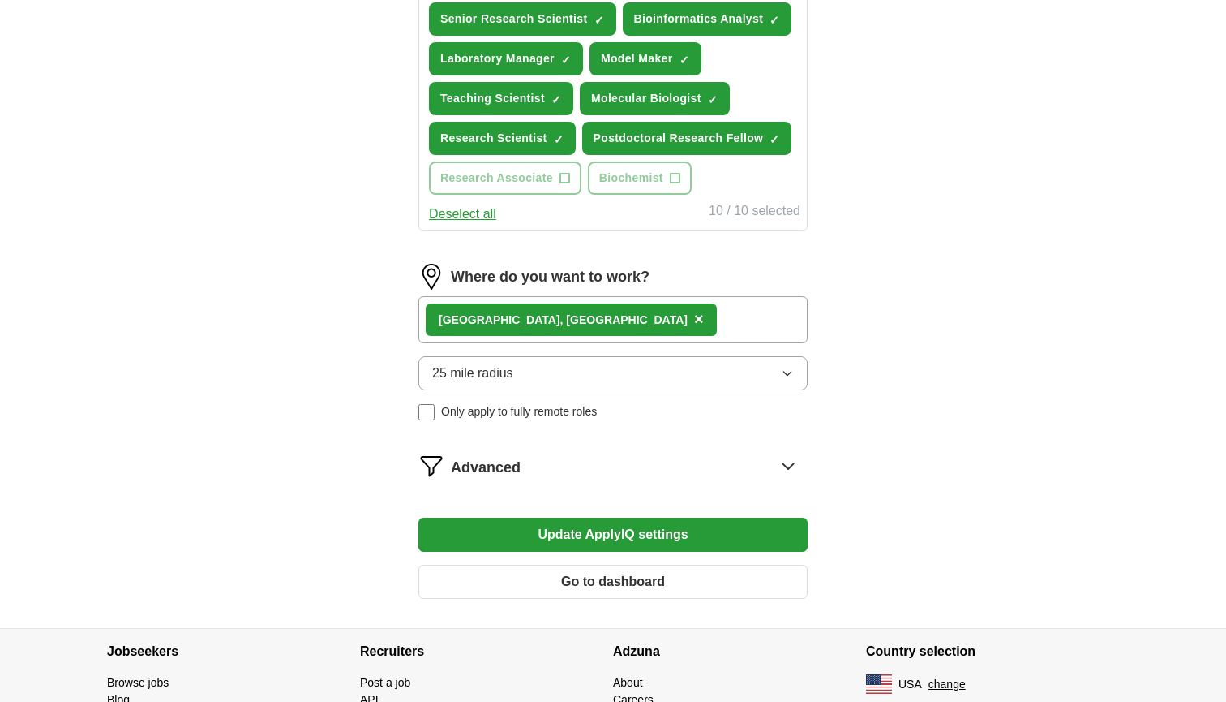
scroll to position [732, 0]
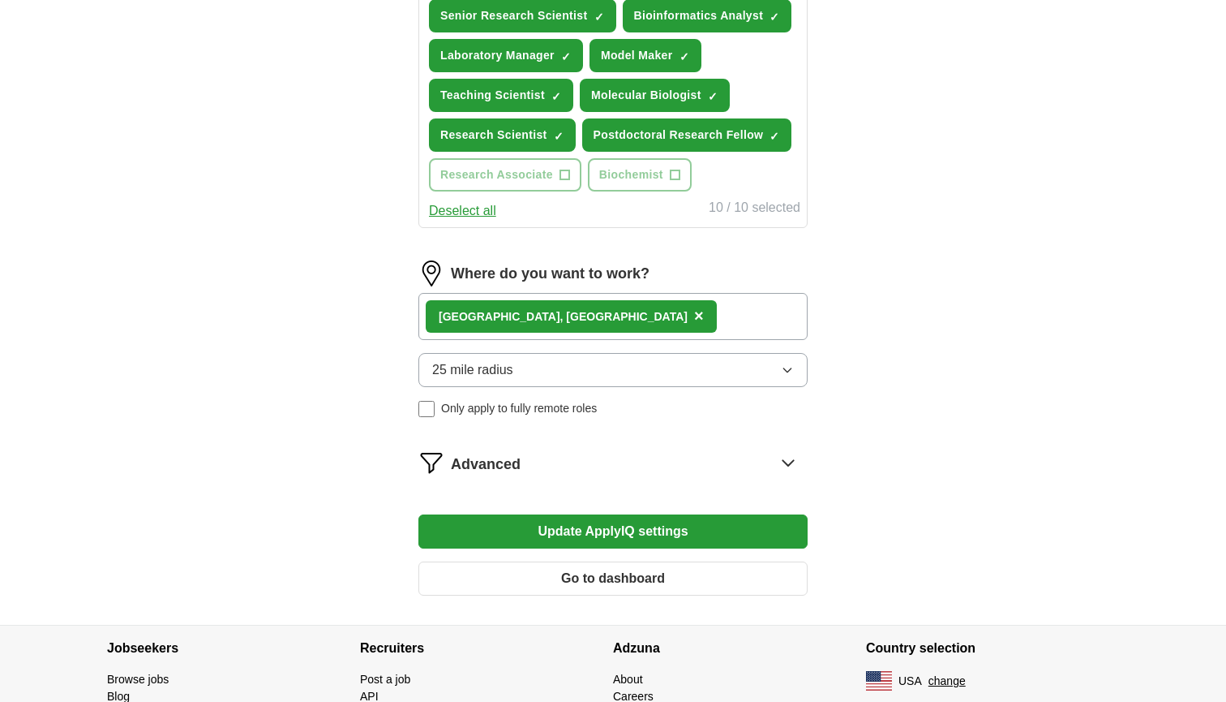
click at [646, 520] on button "Update ApplyIQ settings" at bounding box center [613, 531] width 389 height 34
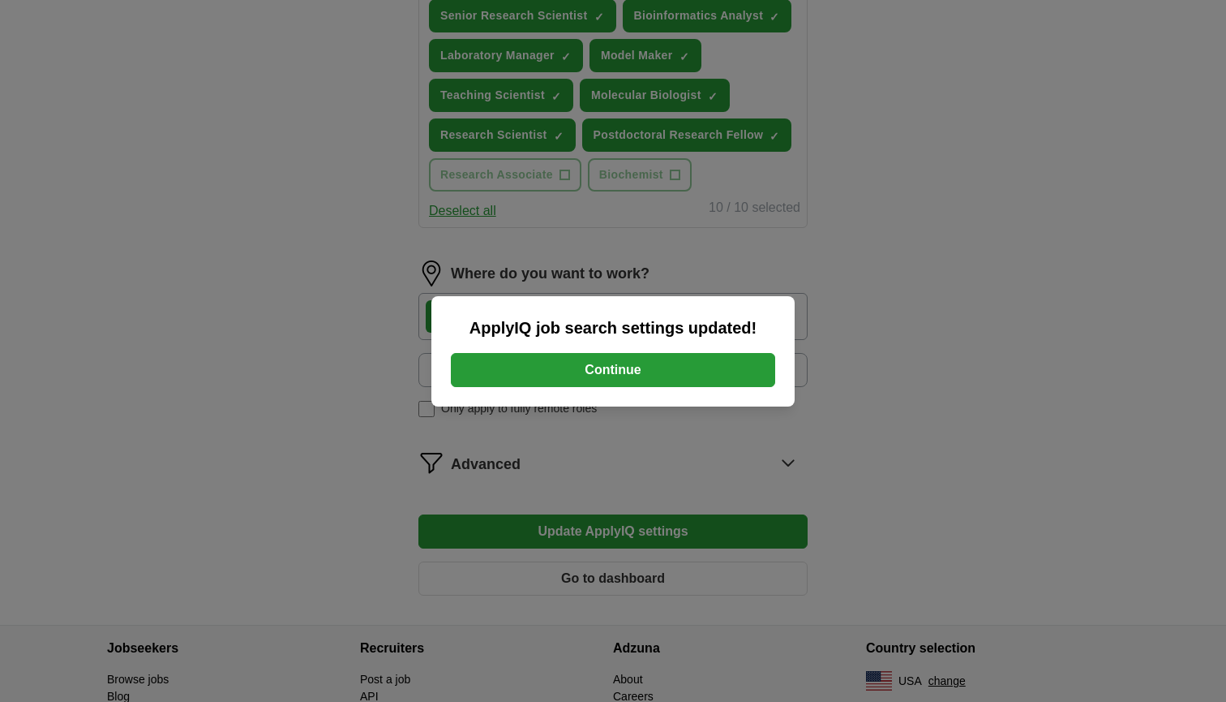
click at [627, 373] on button "Continue" at bounding box center [613, 370] width 324 height 34
